Goal: Transaction & Acquisition: Subscribe to service/newsletter

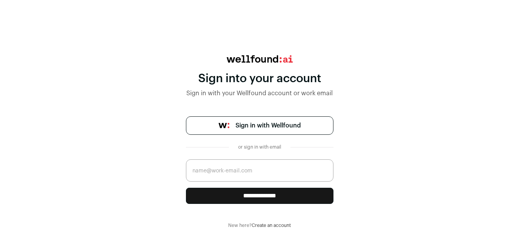
scroll to position [11, 0]
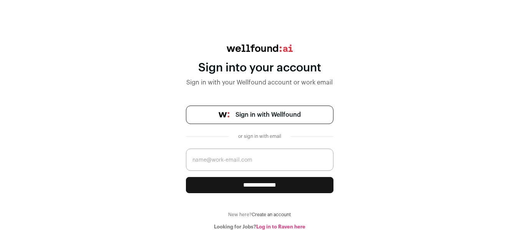
click at [194, 166] on input "email" at bounding box center [259, 160] width 147 height 22
type input "dharshinishanmugamcs@gmail.com"
click at [256, 180] on input "**********" at bounding box center [259, 185] width 147 height 16
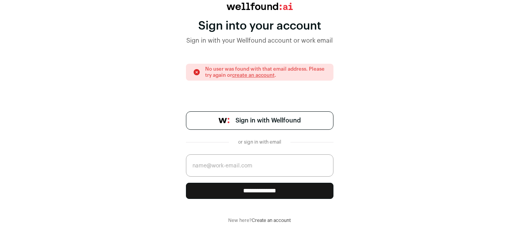
scroll to position [59, 0]
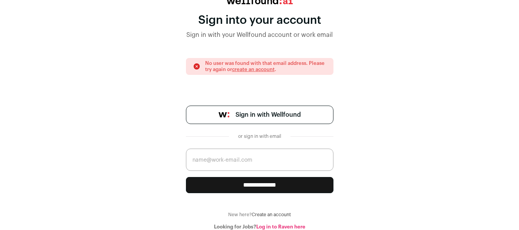
click at [257, 155] on input "email" at bounding box center [259, 160] width 147 height 22
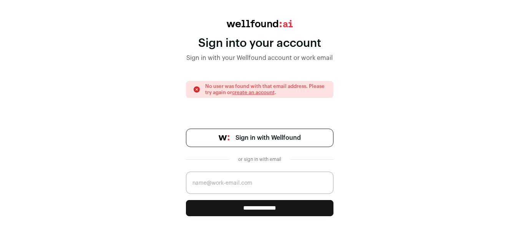
scroll to position [35, 0]
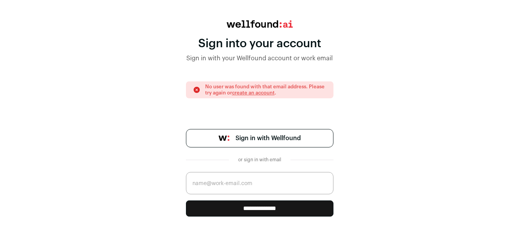
click at [265, 95] on link "create an account" at bounding box center [253, 92] width 43 height 5
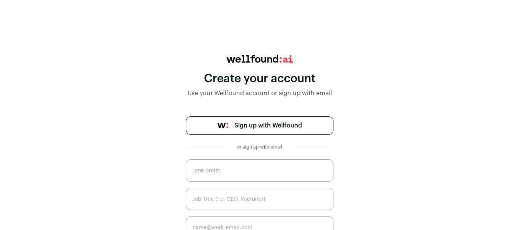
scroll to position [55, 0]
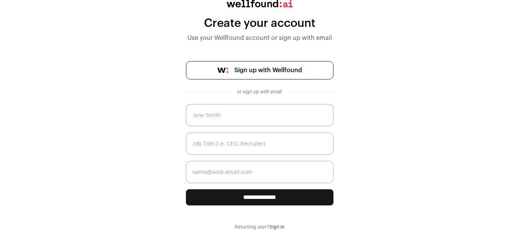
click at [263, 120] on input "text" at bounding box center [259, 115] width 147 height 22
type input "Dharshini S"
click at [246, 150] on input "text" at bounding box center [259, 143] width 147 height 22
type input "L"
paste input "Talent Acquisition Lead"
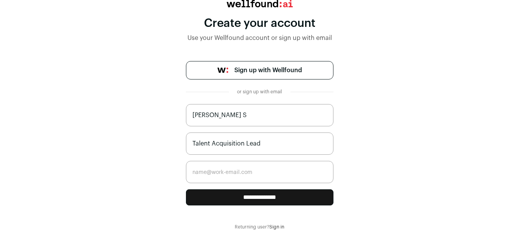
type input "Talent Acquisition Lead"
click at [234, 164] on input "email" at bounding box center [259, 172] width 147 height 22
type input "dharshinishanmugamcs@gmail.com"
click at [264, 205] on input "**********" at bounding box center [259, 197] width 147 height 16
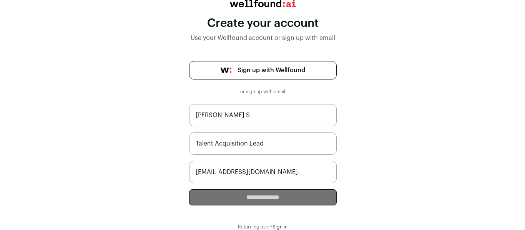
scroll to position [0, 0]
